Goal: Find specific page/section: Find specific page/section

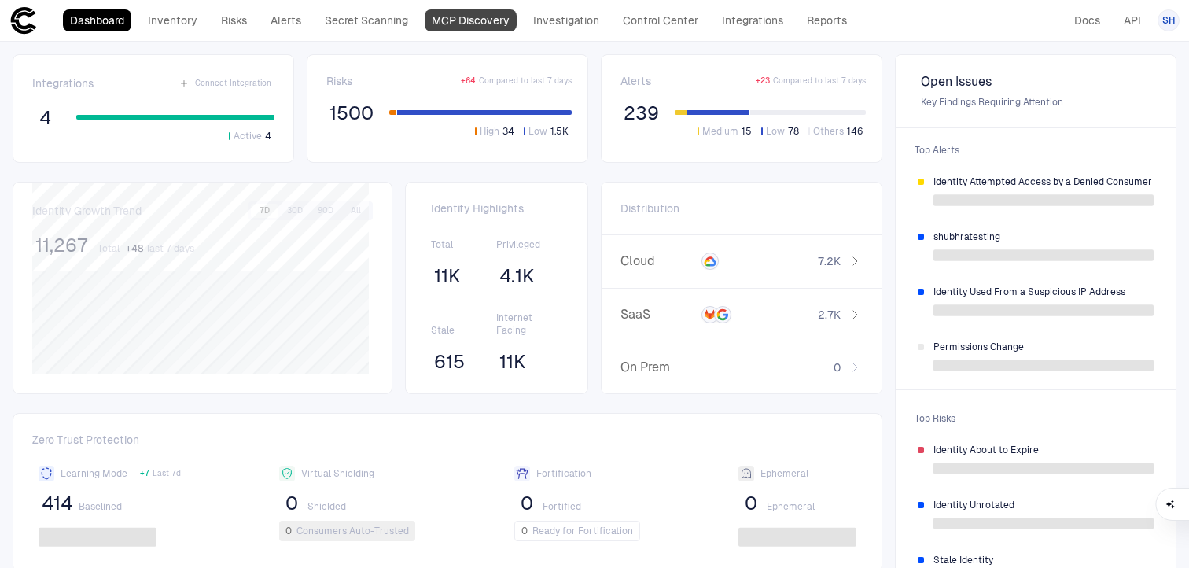
click at [447, 24] on link "MCP Discovery" at bounding box center [471, 20] width 92 height 22
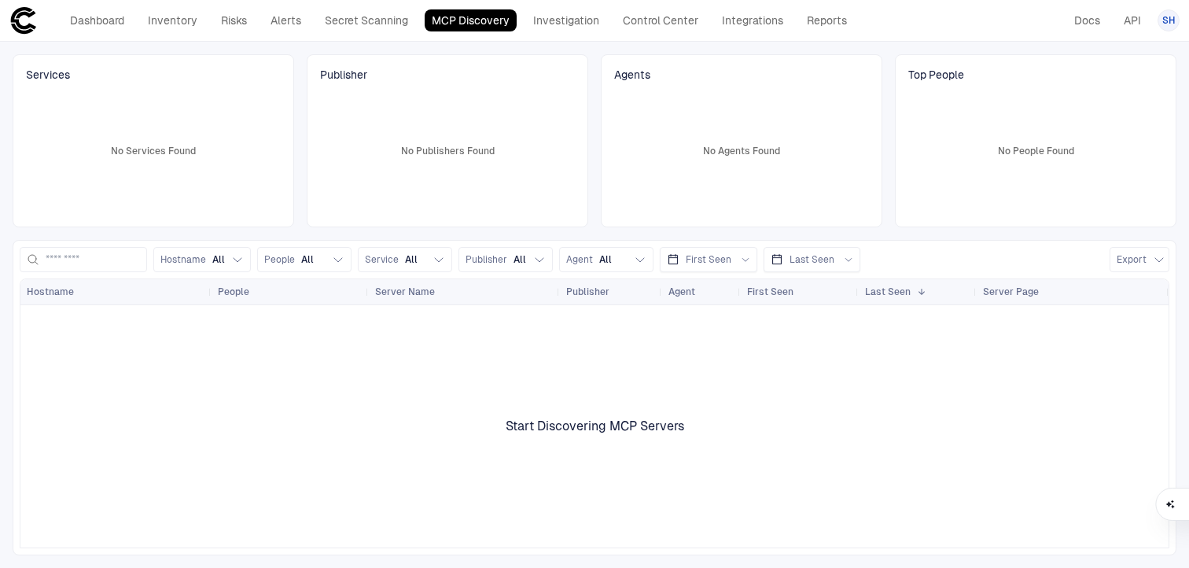
click at [1172, 24] on span "SH" at bounding box center [1168, 20] width 13 height 13
click at [1132, 18] on div at bounding box center [594, 284] width 1189 height 568
click at [1132, 18] on link "API" at bounding box center [1132, 20] width 31 height 22
drag, startPoint x: 1085, startPoint y: 15, endPoint x: 1028, endPoint y: 24, distance: 58.2
click at [943, 19] on div "Dashboard Inventory Risks Alerts Secret Scanning MCP Discovery Investigation Co…" at bounding box center [594, 20] width 1170 height 28
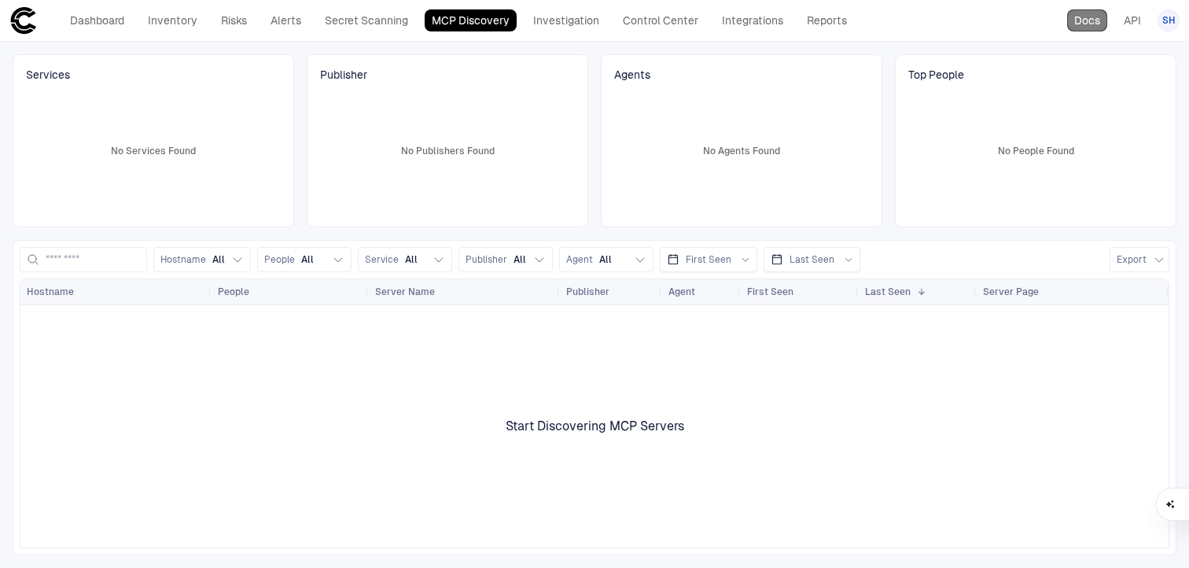
click at [1092, 19] on link "Docs" at bounding box center [1087, 20] width 40 height 22
click at [341, 13] on link "Secret Scanning" at bounding box center [367, 20] width 98 height 22
